Goal: Check status: Check status

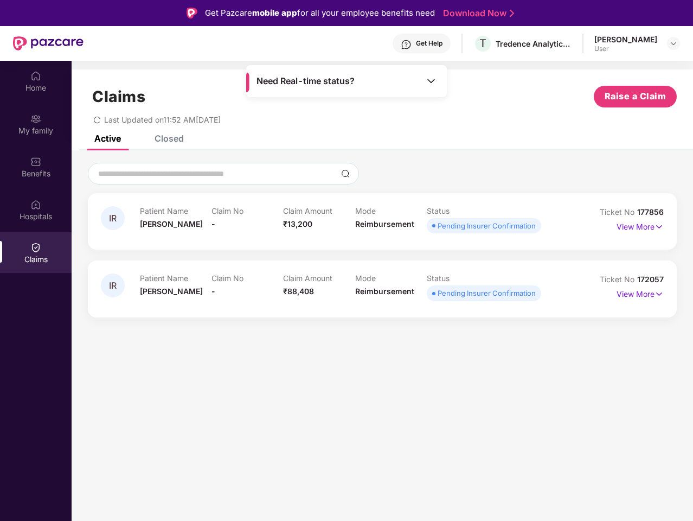
click at [347, 260] on div "IR Patient Name [PERSON_NAME] Claim No - Claim Amount ₹88,408 Mode Reimbursemen…" at bounding box center [382, 288] width 589 height 56
click at [434, 43] on div "Get Help" at bounding box center [429, 43] width 27 height 9
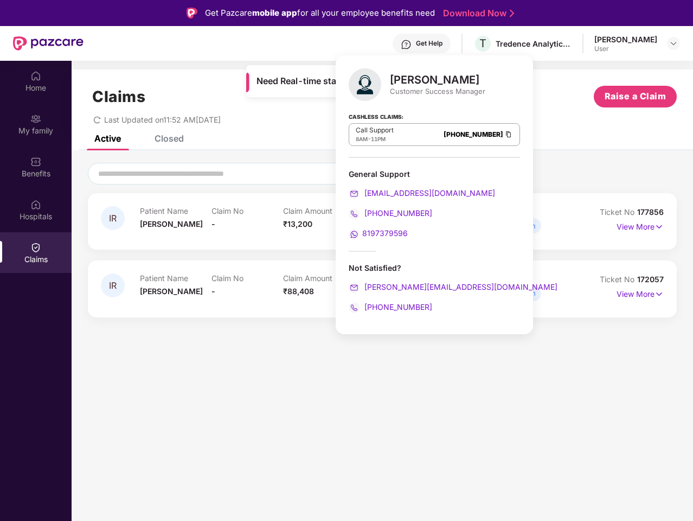
click at [674, 43] on img at bounding box center [674, 43] width 9 height 9
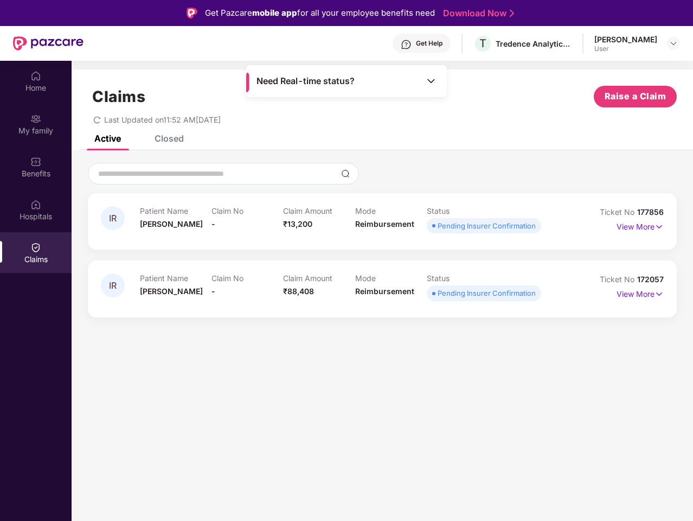
click at [36, 81] on img at bounding box center [35, 76] width 11 height 11
